Goal: Obtain resource: Download file/media

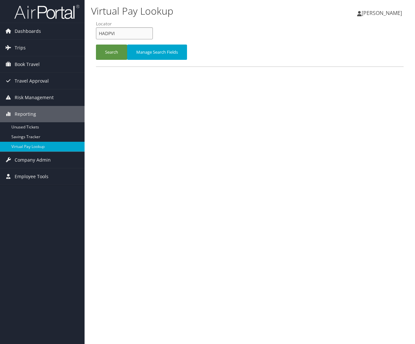
click at [140, 33] on input "HADPVI" at bounding box center [124, 33] width 57 height 12
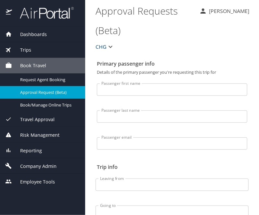
click at [26, 157] on div "Reporting" at bounding box center [42, 151] width 85 height 16
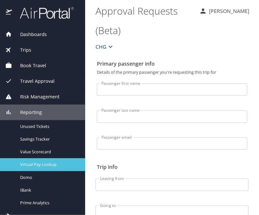
click at [47, 162] on span "Virtual Pay Lookup" at bounding box center [48, 165] width 57 height 6
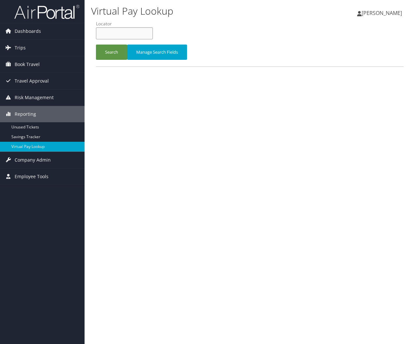
click at [135, 37] on input "text" at bounding box center [124, 33] width 57 height 12
paste input "OUCTGD"
type input "OUCTGD"
click at [164, 191] on div "Virtual Pay Lookup Nathalie Hernandez Nathalie Hernandez My Settings Travel Age…" at bounding box center [250, 172] width 330 height 344
click at [111, 47] on button "Search" at bounding box center [111, 52] width 31 height 15
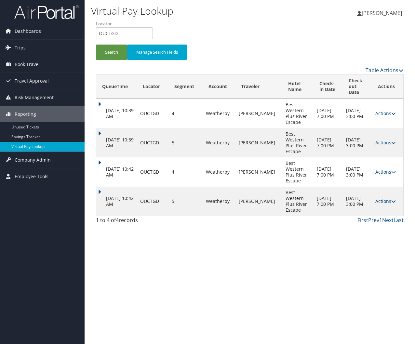
click at [382, 198] on link "Actions" at bounding box center [385, 201] width 20 height 6
click at [370, 223] on link "Logs" at bounding box center [372, 221] width 41 height 11
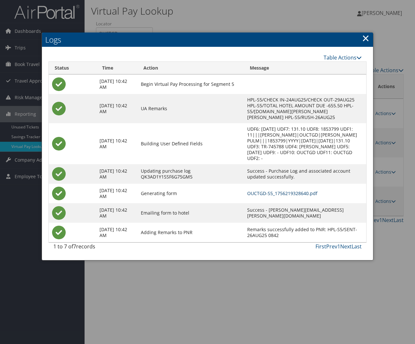
click at [264, 190] on link "OUCTGD-S5_1756219328640.pdf" at bounding box center [282, 193] width 70 height 6
